Goal: Information Seeking & Learning: Learn about a topic

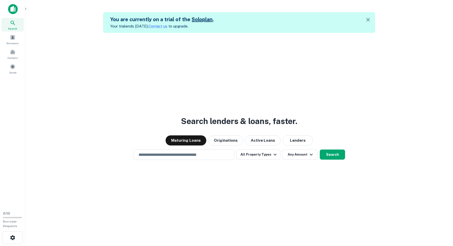
click at [166, 108] on div "Search lenders & loans, faster. Maturing Loans Originations Active Loans Lender…" at bounding box center [239, 156] width 420 height 246
click at [179, 125] on div "Search lenders & loans, faster. Maturing Loans Originations Active Loans Lender…" at bounding box center [239, 156] width 420 height 246
click at [369, 17] on icon "button" at bounding box center [368, 20] width 6 height 6
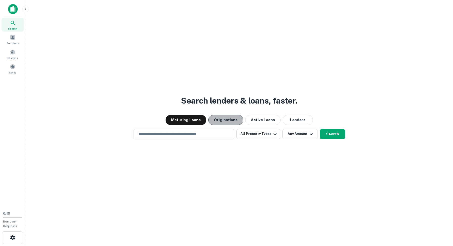
click at [223, 118] on button "Originations" at bounding box center [225, 120] width 35 height 10
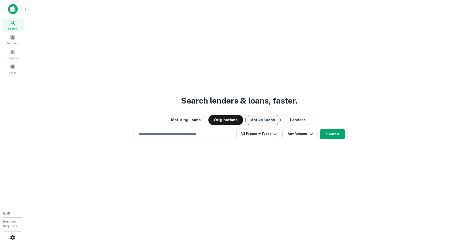
click at [263, 116] on button "Active Loans" at bounding box center [262, 120] width 35 height 10
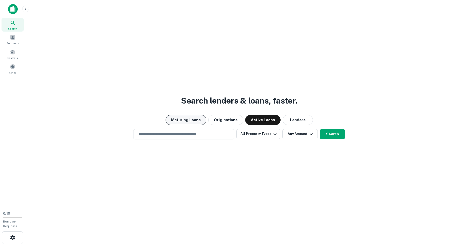
click at [196, 125] on div "Search lenders & loans, faster. Maturing Loans Originations Active Loans Lender…" at bounding box center [239, 135] width 420 height 246
click at [197, 124] on button "Maturing Loans" at bounding box center [186, 120] width 41 height 10
click at [214, 136] on input "text" at bounding box center [183, 134] width 97 height 6
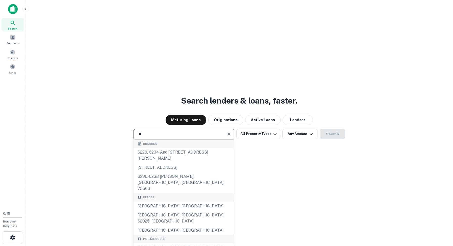
type input "**********"
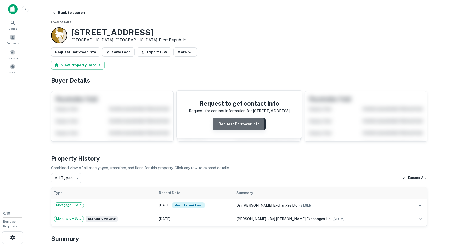
click at [224, 127] on button "Request Borrower Info" at bounding box center [239, 124] width 53 height 12
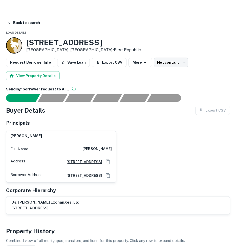
click at [166, 135] on div "donald jones Full Name donald jones Address 10508 Wyton Drive, Los Angeles, CA9…" at bounding box center [116, 155] width 228 height 56
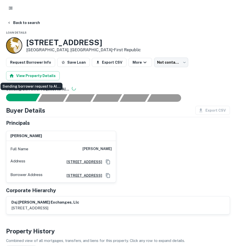
click at [37, 96] on div "Sending borrower request to AI..." at bounding box center [25, 98] width 30 height 8
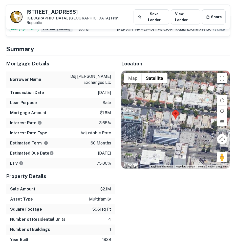
scroll to position [254, 0]
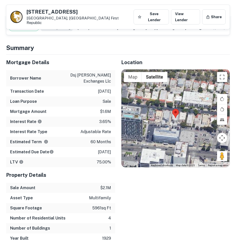
click at [107, 165] on p "75.00%" at bounding box center [104, 162] width 14 height 6
click at [80, 162] on div "LTV 75.00%" at bounding box center [60, 162] width 109 height 10
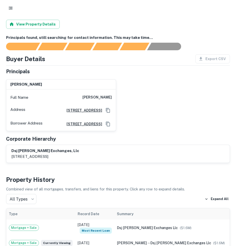
scroll to position [0, 0]
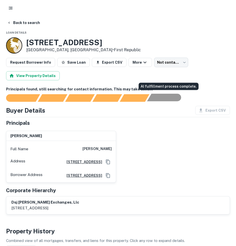
click at [166, 99] on div "AI fulfillment process complete." at bounding box center [162, 98] width 30 height 8
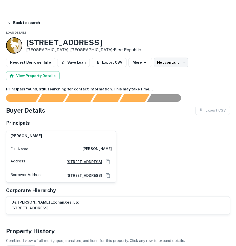
click at [174, 93] on div "Principals found, still searching for contact information. This may take time..." at bounding box center [118, 93] width 224 height 15
click at [173, 96] on div "AI fulfillment process complete." at bounding box center [174, 98] width 13 height 8
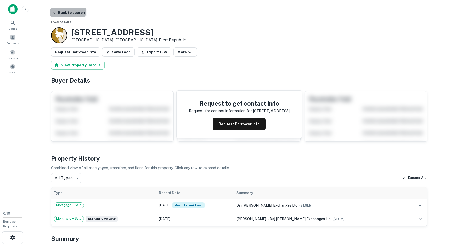
click at [62, 10] on button "Back to search" at bounding box center [68, 12] width 37 height 9
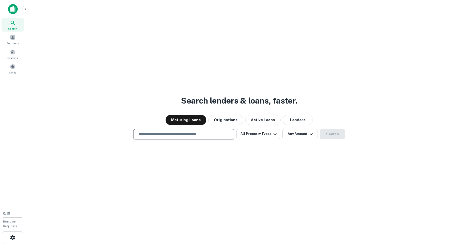
click at [207, 134] on input "text" at bounding box center [183, 134] width 97 height 6
paste input "**********"
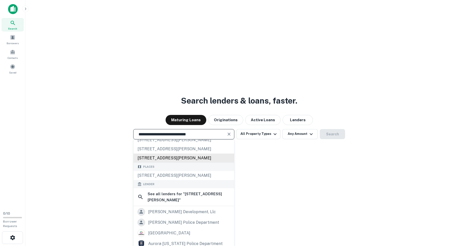
scroll to position [13, 0]
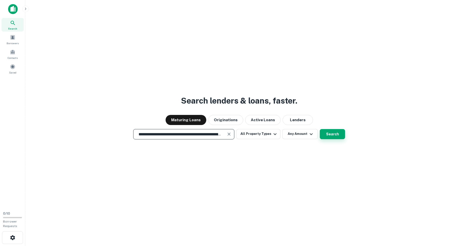
type input "**********"
click at [329, 132] on button "Search" at bounding box center [332, 134] width 25 height 10
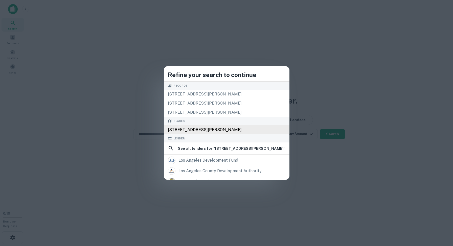
click at [280, 128] on div "320 S Willaman Dr apartment ph2, Los Angeles, CA 90048, USA" at bounding box center [227, 129] width 126 height 9
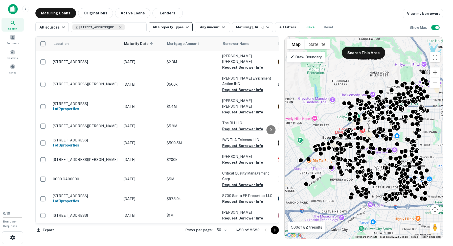
click at [174, 30] on button "All Property Types" at bounding box center [171, 27] width 44 height 10
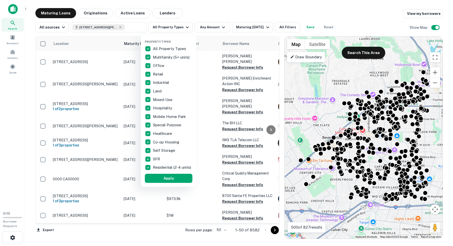
click at [182, 26] on div at bounding box center [226, 123] width 453 height 246
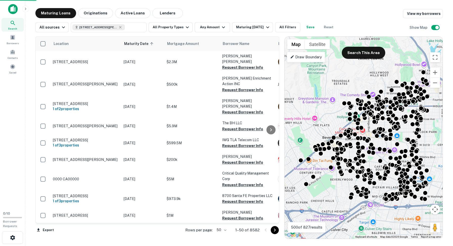
click at [184, 27] on div at bounding box center [226, 123] width 453 height 246
click at [102, 14] on div "Property Types All Property Types Multifamily (5+ units) Office Retail Industri…" at bounding box center [226, 123] width 453 height 246
click at [112, 9] on div "Property Types All Property Types Multifamily (5+ units) Office Retail Industri…" at bounding box center [226, 123] width 453 height 246
click at [10, 7] on div "Property Types All Property Types Multifamily (5+ units) Office Retail Industri…" at bounding box center [226, 123] width 453 height 246
click at [11, 42] on div "Property Types All Property Types Multifamily (5+ units) Office Retail Industri…" at bounding box center [226, 123] width 453 height 246
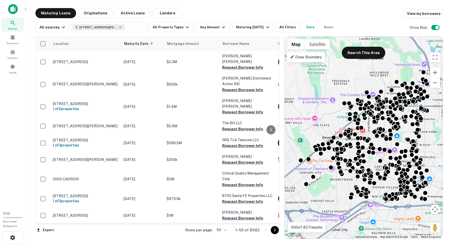
click at [11, 41] on div "Property Types All Property Types Multifamily (5+ units) Office Retail Industri…" at bounding box center [226, 123] width 453 height 246
click at [15, 8] on img at bounding box center [13, 9] width 10 height 10
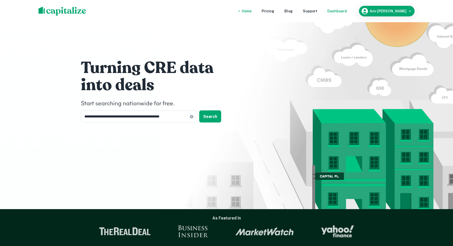
click at [347, 11] on div "Dashboard" at bounding box center [336, 11] width 19 height 6
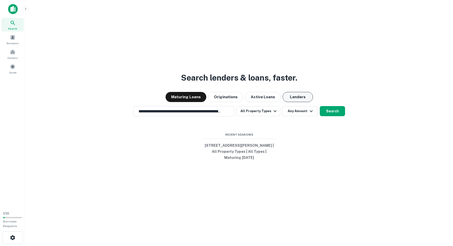
click at [288, 98] on button "Lenders" at bounding box center [298, 97] width 30 height 10
click at [337, 117] on div "**********" at bounding box center [239, 135] width 420 height 246
click at [337, 110] on button "Search" at bounding box center [332, 111] width 25 height 10
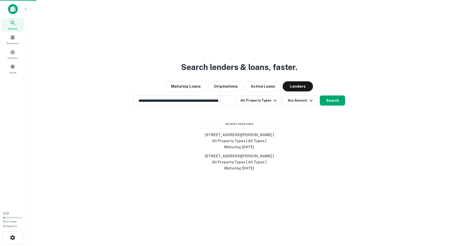
click at [257, 130] on div "320 S Willaman Dr apartment ph2, Los Angeles, CA 90048, USA" at bounding box center [227, 129] width 126 height 9
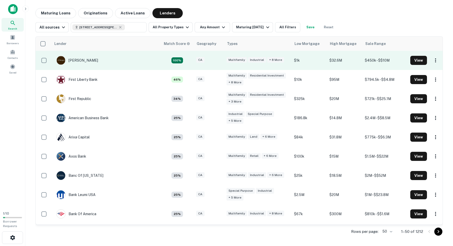
click at [153, 62] on td "J.p. Morgan" at bounding box center [105, 60] width 109 height 19
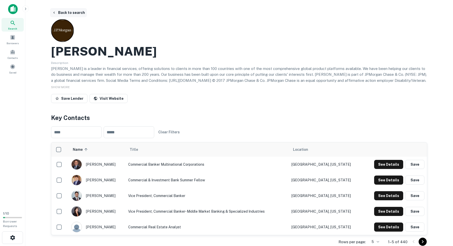
click at [53, 13] on icon "button" at bounding box center [54, 13] width 4 height 4
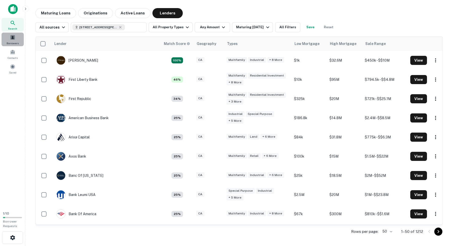
click at [14, 42] on span "Borrowers" at bounding box center [13, 43] width 12 height 4
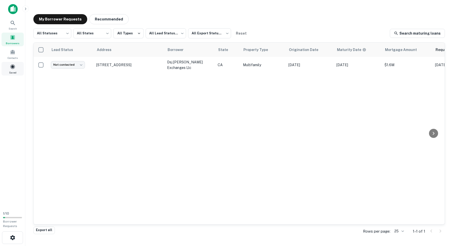
click at [15, 64] on span at bounding box center [13, 67] width 6 height 6
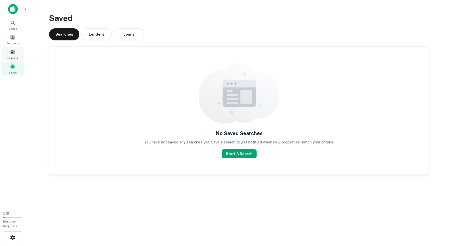
click at [10, 60] on div "Contacts" at bounding box center [13, 54] width 22 height 14
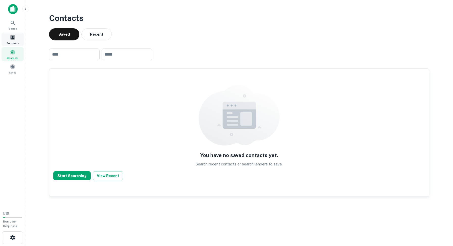
click at [13, 42] on span "Borrowers" at bounding box center [13, 43] width 12 height 4
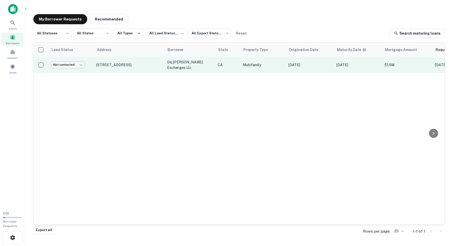
click at [80, 67] on body "Search Borrowers Contacts Saved 1 / 10 Borrower Requests My Borrower Requests R…" at bounding box center [226, 123] width 453 height 246
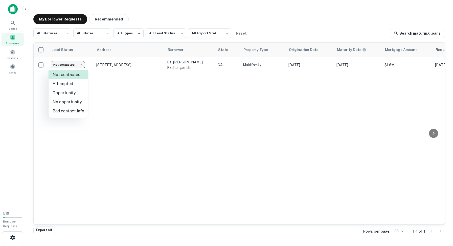
click at [80, 65] on div at bounding box center [226, 123] width 453 height 246
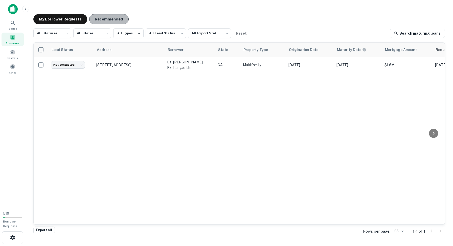
click at [101, 20] on button "Recommended" at bounding box center [108, 19] width 39 height 10
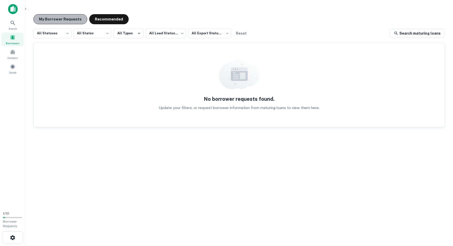
click at [75, 23] on button "My Borrower Requests" at bounding box center [60, 19] width 54 height 10
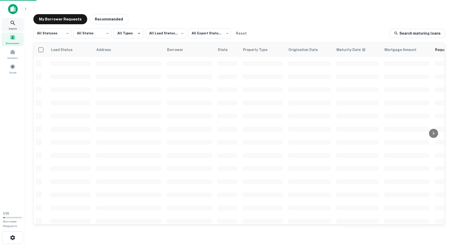
click at [11, 30] on div "Search" at bounding box center [13, 25] width 22 height 14
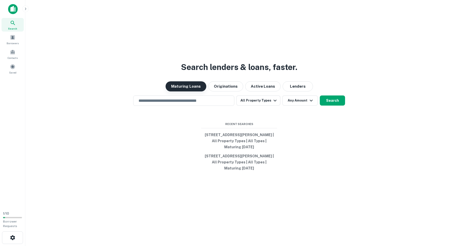
click at [194, 88] on button "Maturing Loans" at bounding box center [186, 86] width 41 height 10
click at [183, 62] on h3 "Search lenders & loans, faster." at bounding box center [239, 67] width 116 height 12
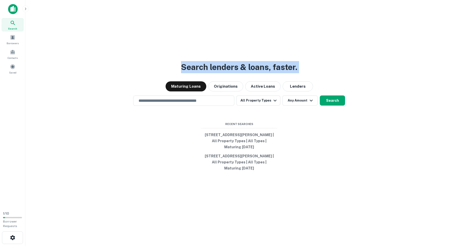
click at [183, 62] on h3 "Search lenders & loans, faster." at bounding box center [239, 67] width 116 height 12
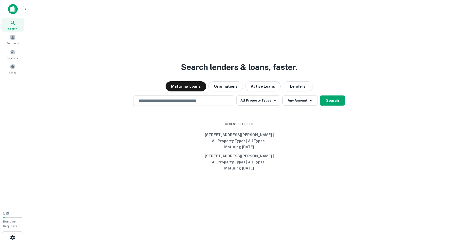
click at [251, 64] on h3 "Search lenders & loans, faster." at bounding box center [239, 67] width 116 height 12
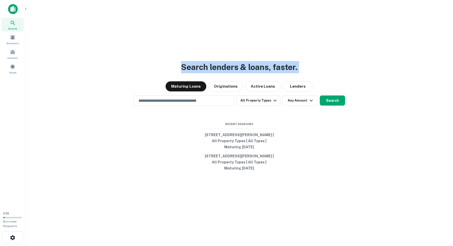
click at [251, 64] on h3 "Search lenders & loans, faster." at bounding box center [239, 67] width 116 height 12
copy div "Search lenders & loans, faster. Maturing Loans Originations Active Loans Lenders"
click at [227, 87] on button "Originations" at bounding box center [225, 86] width 35 height 10
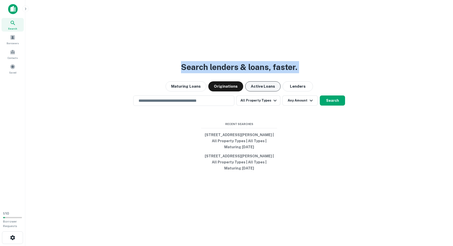
click at [251, 86] on button "Active Loans" at bounding box center [262, 86] width 35 height 10
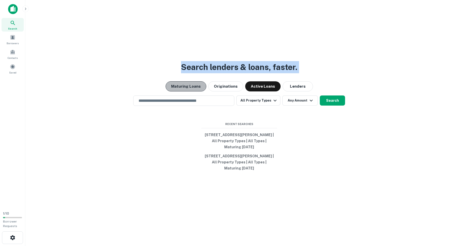
click at [202, 84] on button "Maturing Loans" at bounding box center [186, 86] width 41 height 10
click at [225, 104] on div "​" at bounding box center [183, 101] width 101 height 10
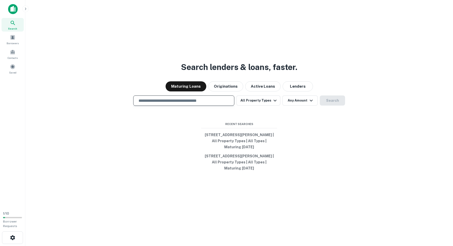
click at [220, 67] on h3 "Search lenders & loans, faster." at bounding box center [239, 67] width 116 height 12
click at [219, 68] on h3 "Search lenders & loans, faster." at bounding box center [239, 67] width 116 height 12
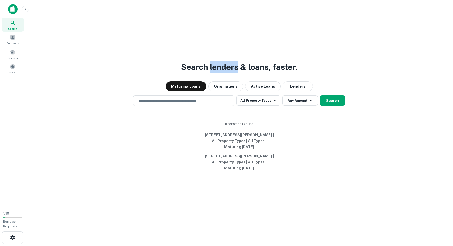
click at [219, 68] on h3 "Search lenders & loans, faster." at bounding box center [239, 67] width 116 height 12
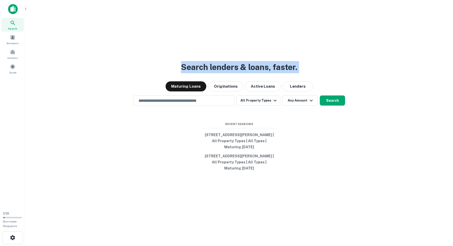
click at [219, 68] on h3 "Search lenders & loans, faster." at bounding box center [239, 67] width 116 height 12
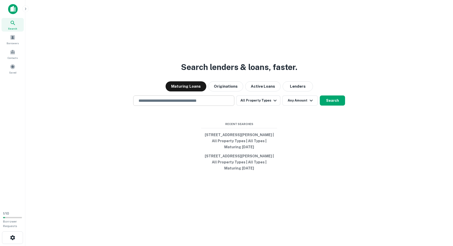
click at [196, 102] on input "text" at bounding box center [183, 101] width 97 height 6
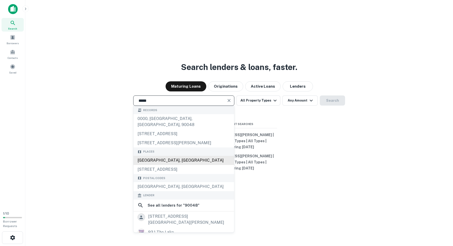
click at [195, 156] on div "[GEOGRAPHIC_DATA], [GEOGRAPHIC_DATA]" at bounding box center [183, 160] width 101 height 9
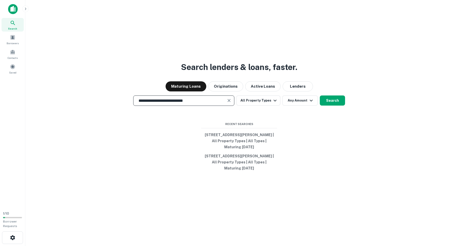
type input "**********"
click at [332, 95] on div "**********" at bounding box center [239, 135] width 420 height 246
click at [330, 98] on button "Search" at bounding box center [332, 101] width 25 height 10
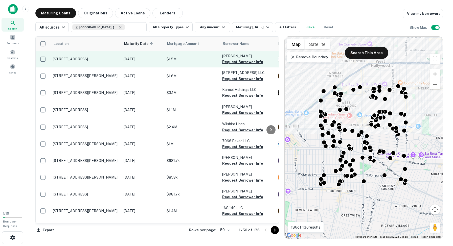
click at [100, 62] on td "[STREET_ADDRESS]" at bounding box center [85, 59] width 71 height 17
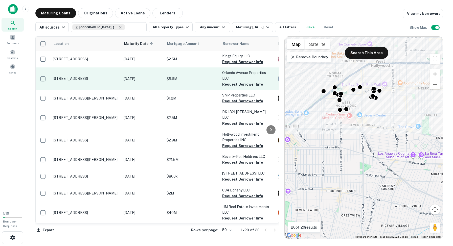
click at [86, 81] on p "[STREET_ADDRESS]" at bounding box center [86, 78] width 66 height 5
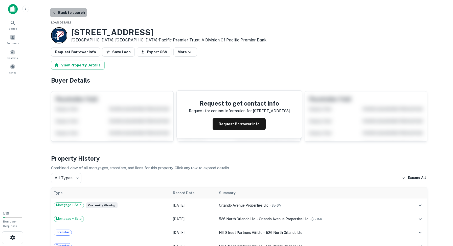
click at [77, 15] on button "Back to search" at bounding box center [68, 12] width 37 height 9
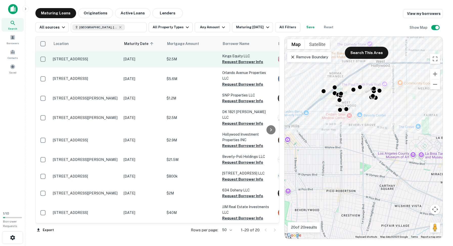
click at [116, 61] on p "[STREET_ADDRESS]" at bounding box center [86, 59] width 66 height 5
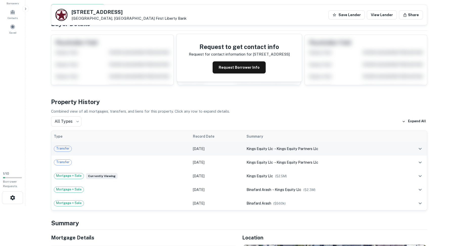
scroll to position [34, 0]
